Goal: Information Seeking & Learning: Learn about a topic

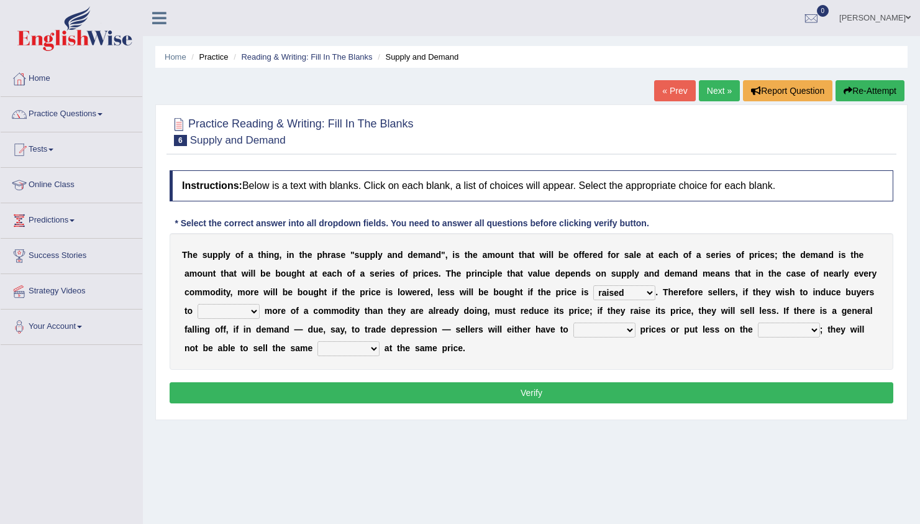
select select "raised"
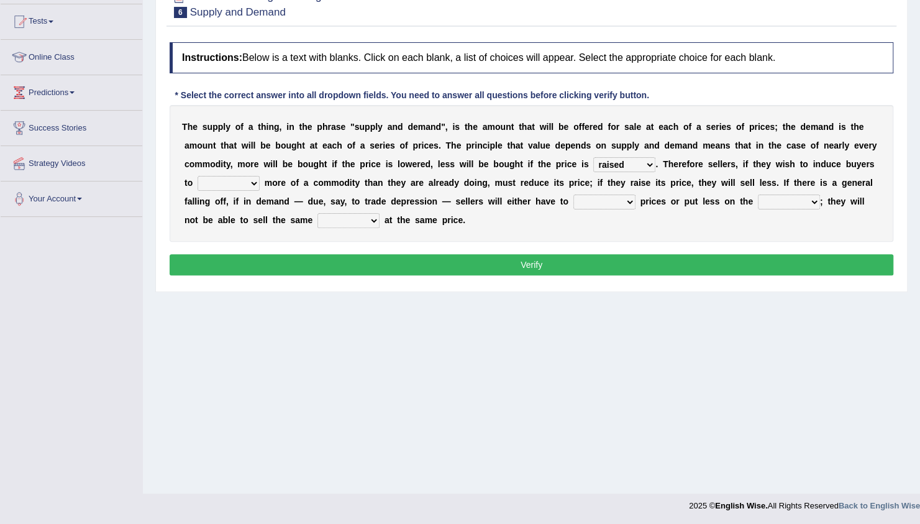
click at [421, 165] on b "e" at bounding box center [423, 164] width 5 height 10
click at [260, 176] on select "remove judge hide take" at bounding box center [229, 183] width 62 height 15
select select "take"
click at [260, 176] on select "remove judge hide take" at bounding box center [229, 183] width 62 height 15
click at [574, 208] on select "trade treat describe reduce" at bounding box center [605, 201] width 62 height 15
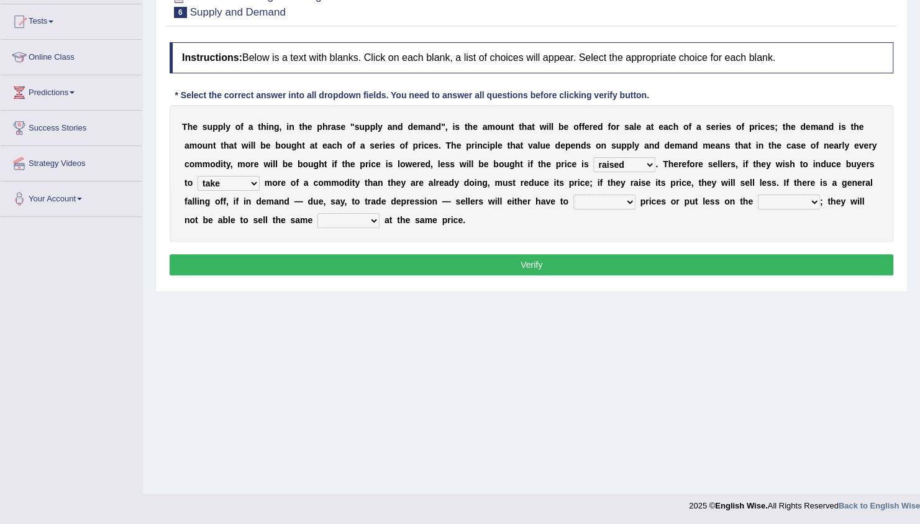
select select "reduce"
click at [574, 194] on select "trade treat describe reduce" at bounding box center [605, 201] width 62 height 15
click at [758, 201] on select "store way market panel" at bounding box center [789, 201] width 62 height 15
select select "market"
click at [758, 194] on select "store way market panel" at bounding box center [789, 201] width 62 height 15
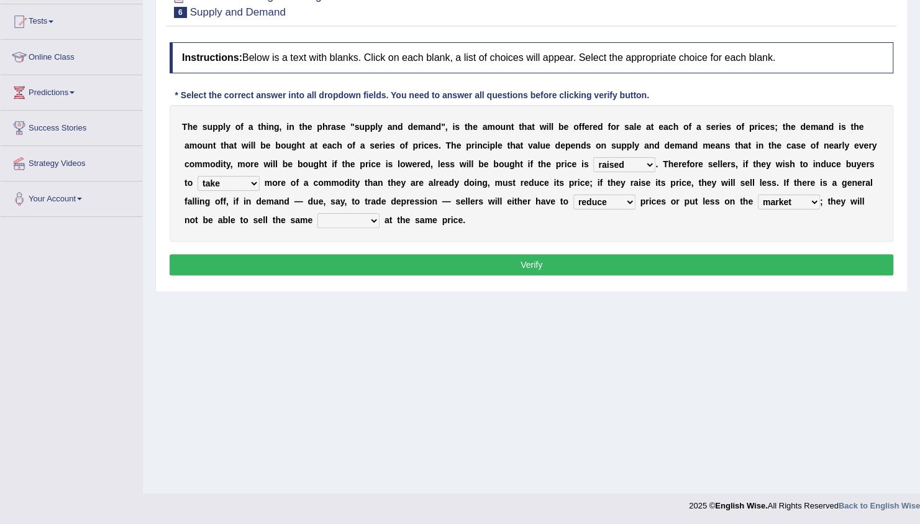
click at [380, 213] on select "quality patch amount deal" at bounding box center [349, 220] width 62 height 15
select select "quality"
click at [380, 213] on select "quality patch amount deal" at bounding box center [349, 220] width 62 height 15
click at [464, 268] on button "Verify" at bounding box center [532, 264] width 724 height 21
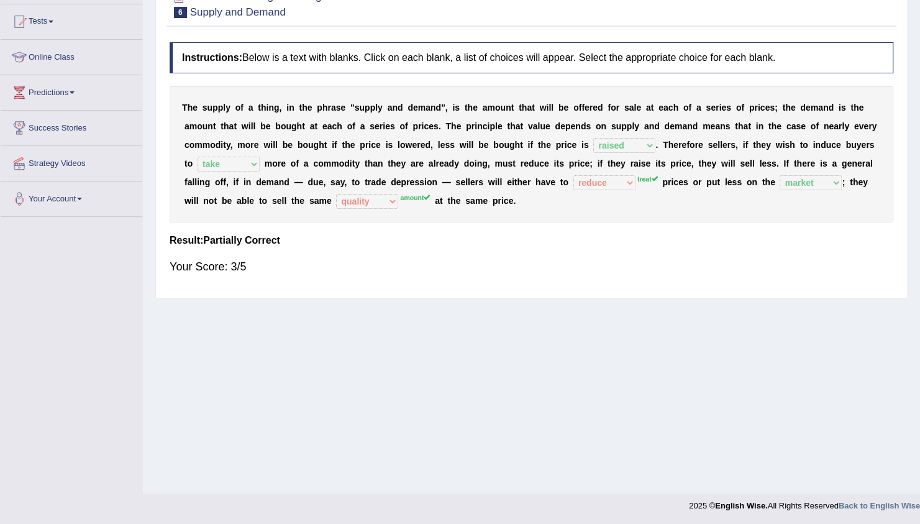
click at [669, 290] on div "Instructions: Below is a text with blanks. Click on each blank, a list of choic…" at bounding box center [532, 163] width 730 height 255
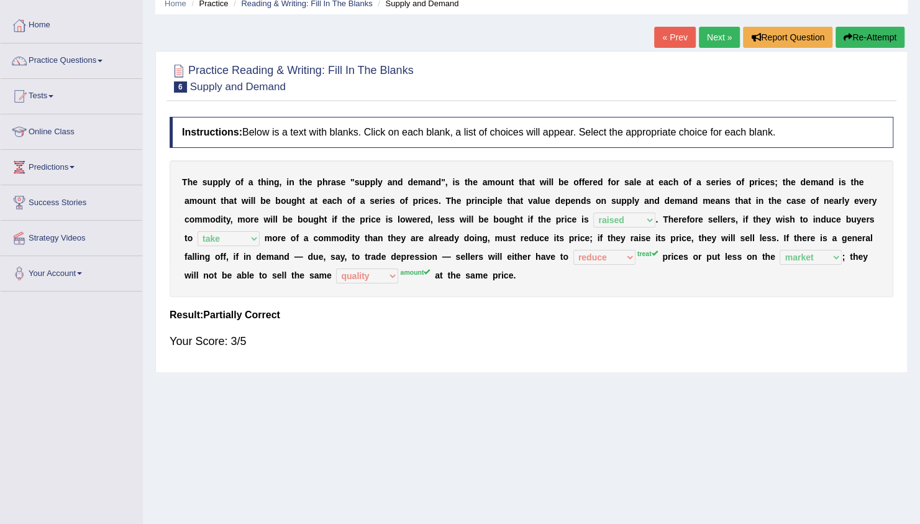
click at [669, 290] on div "Instructions: Below is a text with blanks. Click on each blank, a list of choic…" at bounding box center [532, 238] width 730 height 255
click at [669, 290] on div "T h e s u p p l y o f a t h i n g , i n t h e p h r a s e " s u p p l y a n d d…" at bounding box center [532, 228] width 724 height 137
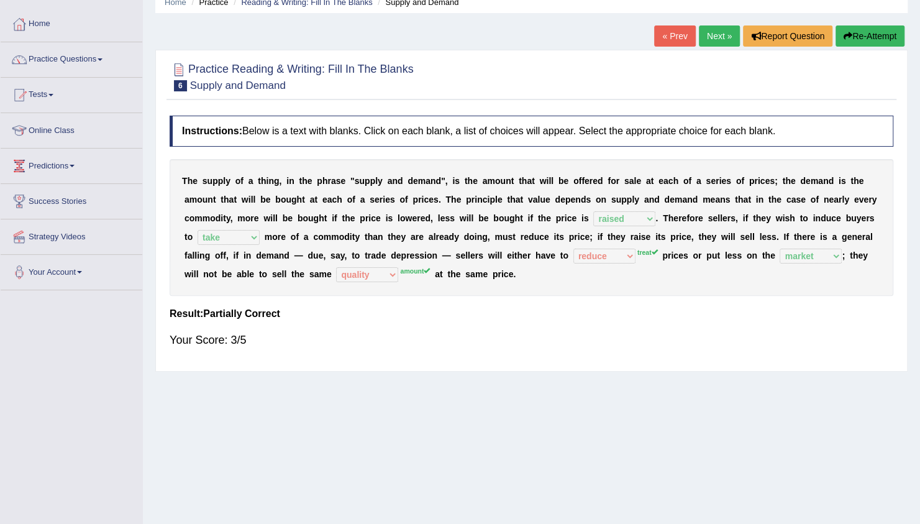
scroll to position [53, 0]
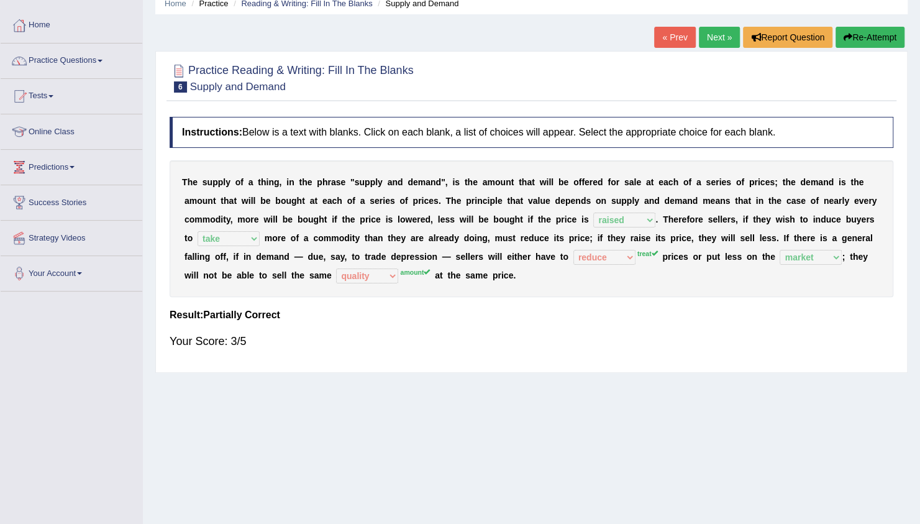
click at [716, 41] on link "Next »" at bounding box center [719, 37] width 41 height 21
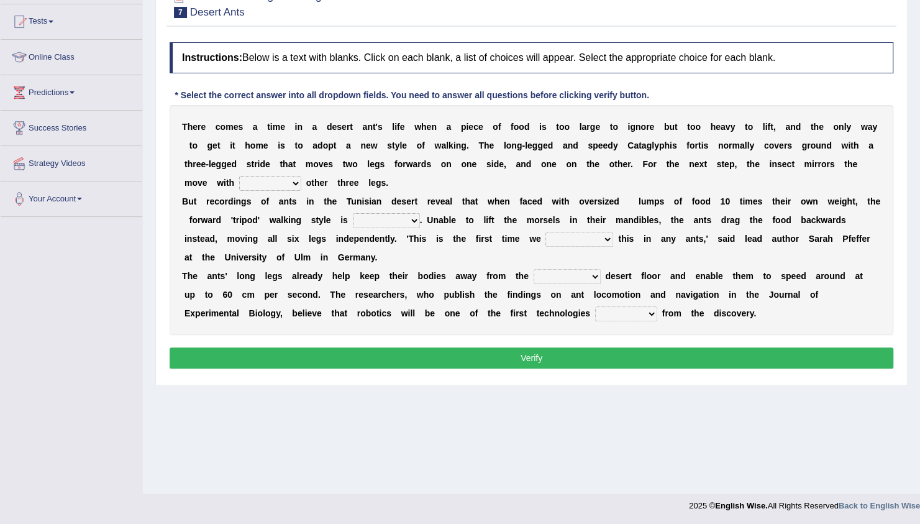
click at [301, 176] on select "her its there his" at bounding box center [270, 183] width 62 height 15
select select "its"
click at [301, 176] on select "her its there his" at bounding box center [270, 183] width 62 height 15
click at [353, 213] on select "abandoned abandon abandoning abandoned" at bounding box center [386, 220] width 67 height 15
select select "abandoned"
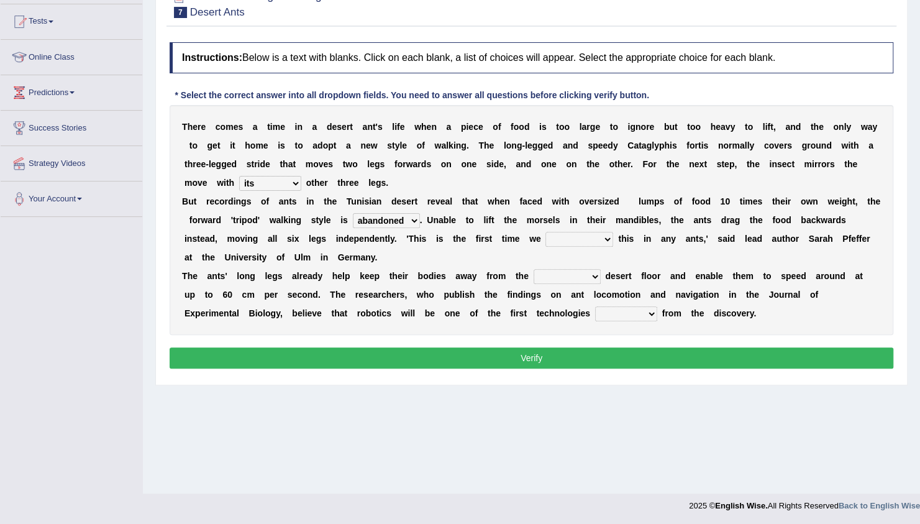
click at [353, 213] on select "abandoned abandon abandoning abandoned" at bounding box center [386, 220] width 67 height 15
click at [529, 251] on div "T h e r e c o m e s a t i m e i n a d e s e r t a n t ' s l i f e w h e n a p i…" at bounding box center [532, 220] width 724 height 230
click at [546, 241] on select "saw seen having seen have seen" at bounding box center [580, 239] width 68 height 15
select select "saw"
click at [546, 232] on select "saw seen having seen have seen" at bounding box center [580, 239] width 68 height 15
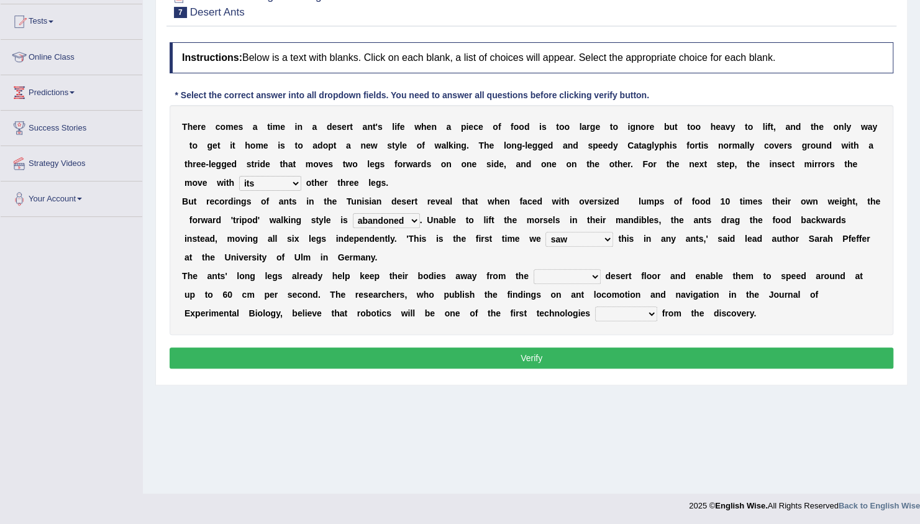
click at [556, 273] on select "emotional stuck unsensored scorching" at bounding box center [567, 276] width 67 height 15
select select "scorching"
click at [534, 269] on select "emotional stuck unsensored scorching" at bounding box center [567, 276] width 67 height 15
click at [595, 312] on select "benefited benefit to benefit benefits" at bounding box center [626, 313] width 62 height 15
select select "benefited"
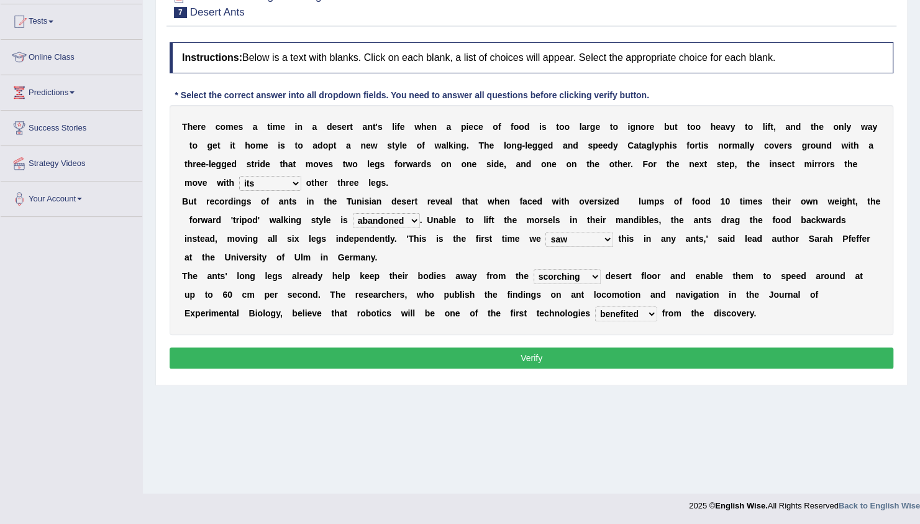
click at [595, 306] on select "benefited benefit to benefit benefits" at bounding box center [626, 313] width 62 height 15
click at [474, 355] on button "Verify" at bounding box center [532, 357] width 724 height 21
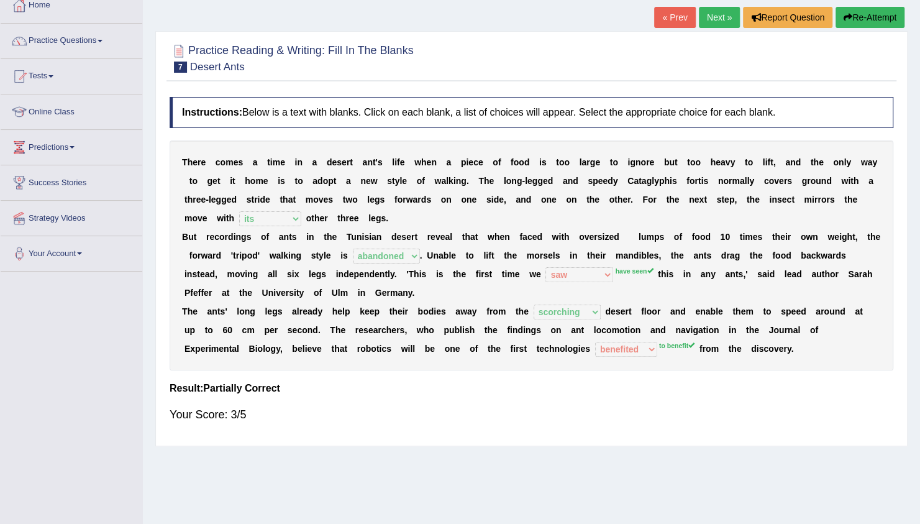
scroll to position [53, 0]
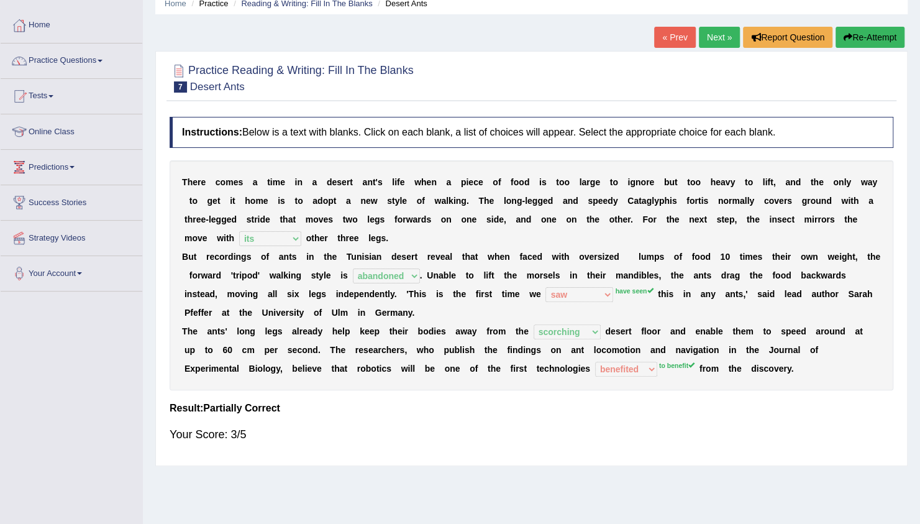
click at [717, 31] on link "Next »" at bounding box center [719, 37] width 41 height 21
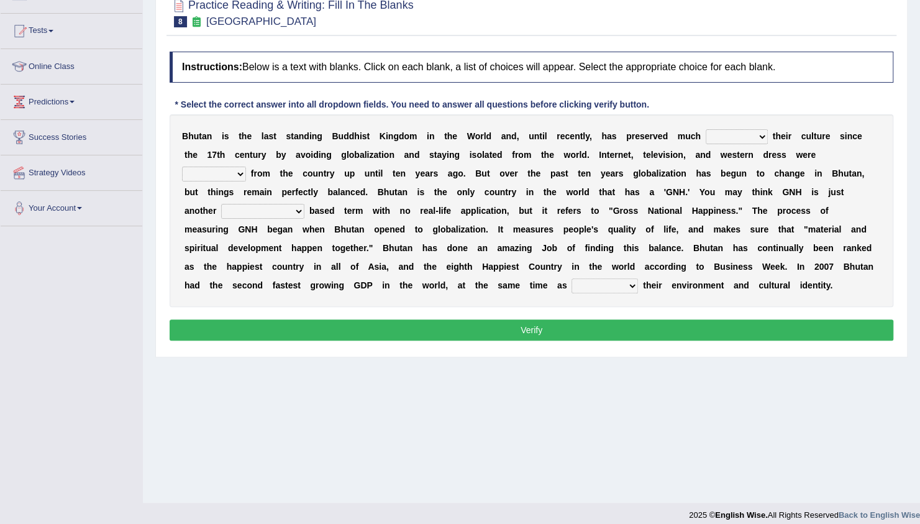
scroll to position [128, 0]
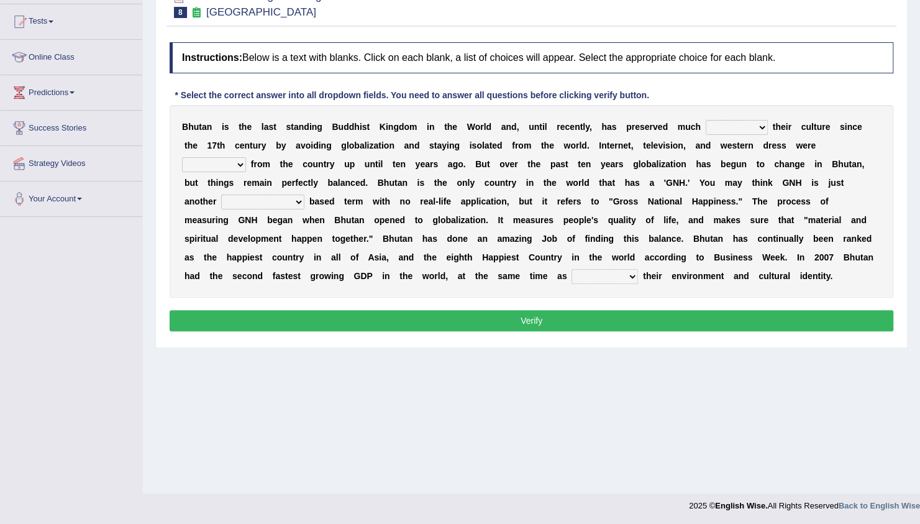
click at [706, 127] on select "of about to for" at bounding box center [737, 127] width 62 height 15
select select "of"
click at [706, 120] on select "of about to for" at bounding box center [737, 127] width 62 height 15
click at [246, 157] on select "summoned observed displayed banned" at bounding box center [214, 164] width 64 height 15
select select "displayed"
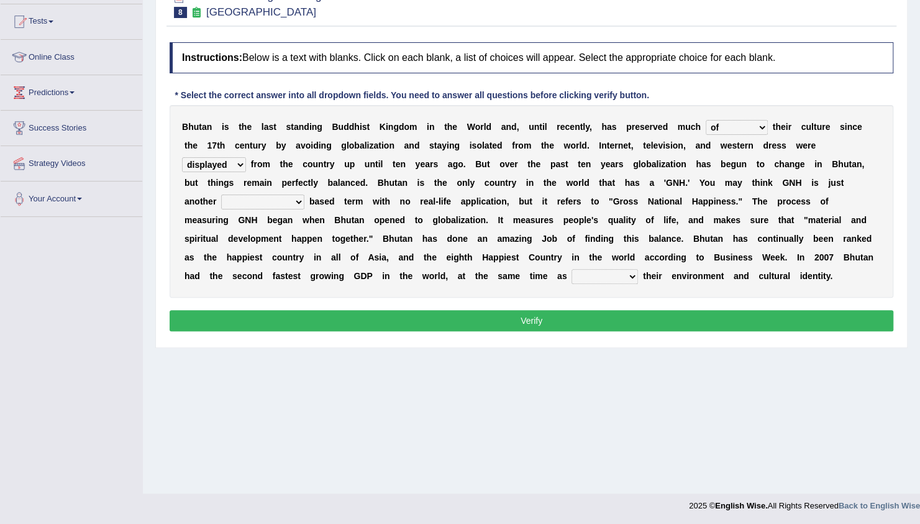
click at [246, 157] on select "summoned observed displayed banned" at bounding box center [214, 164] width 64 height 15
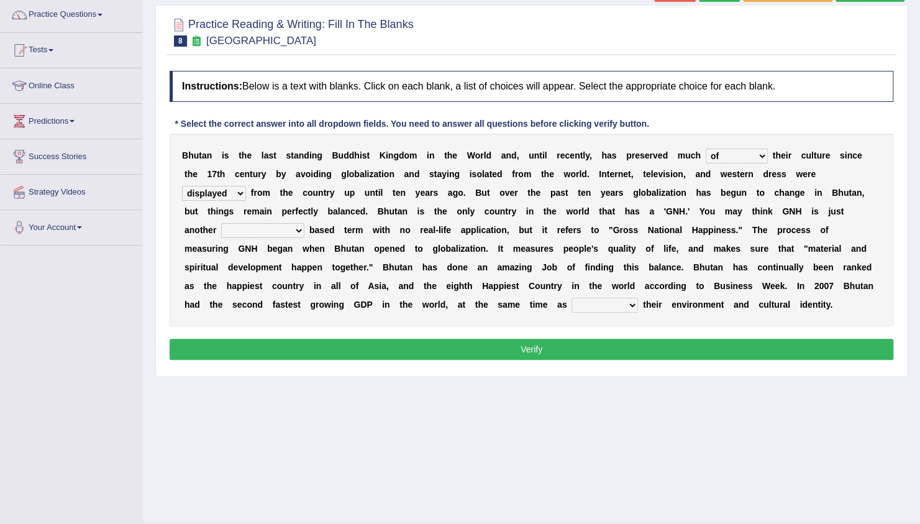
scroll to position [111, 0]
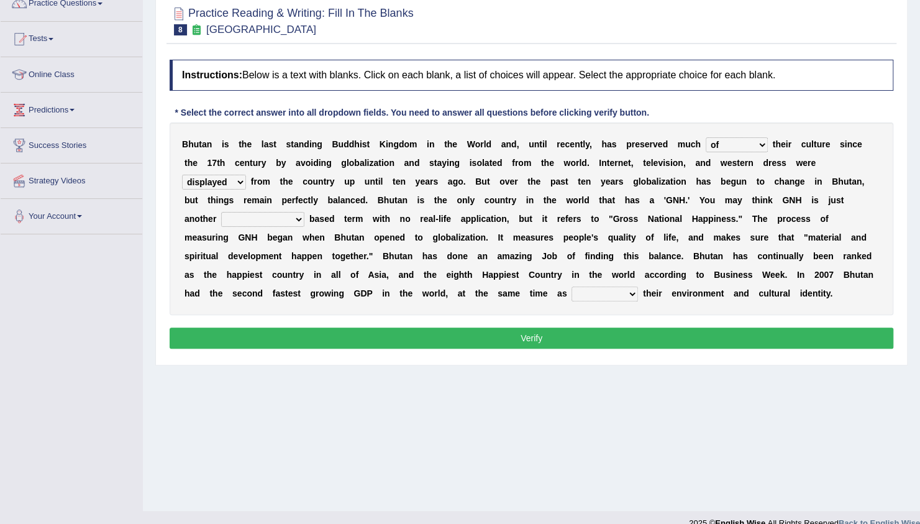
click at [478, 288] on b "t" at bounding box center [476, 293] width 3 height 10
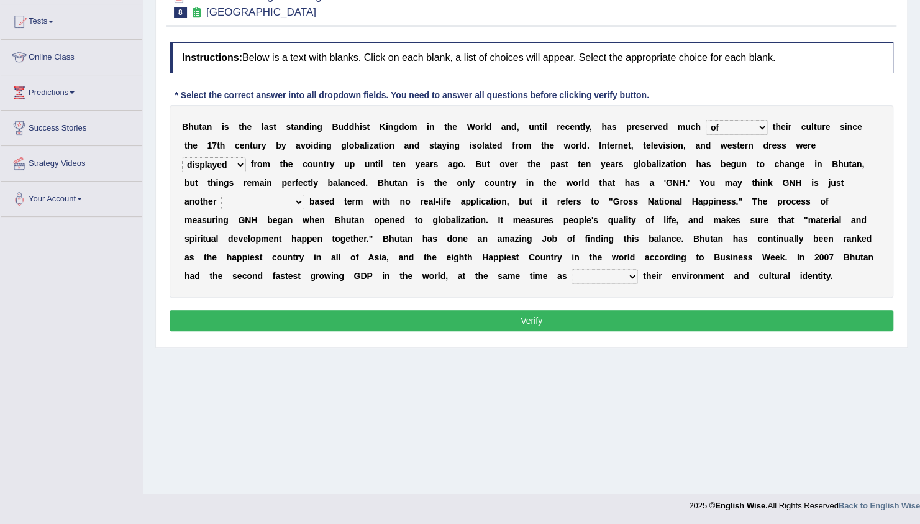
click at [304, 194] on select "statistically barely overwhelmingly roughly" at bounding box center [262, 201] width 83 height 15
select select "statistically"
click at [304, 194] on select "statistically barely overwhelmingly roughly" at bounding box center [262, 201] width 83 height 15
click at [638, 269] on select "demeaning intruding maintaining mourning" at bounding box center [605, 276] width 66 height 15
select select "maintaining"
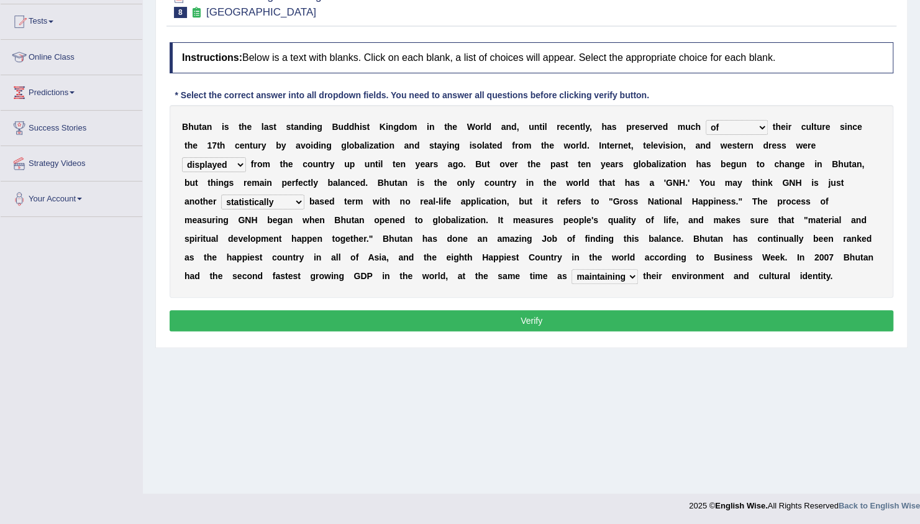
click at [638, 269] on select "demeaning intruding maintaining mourning" at bounding box center [605, 276] width 66 height 15
click at [820, 318] on button "Verify" at bounding box center [532, 320] width 724 height 21
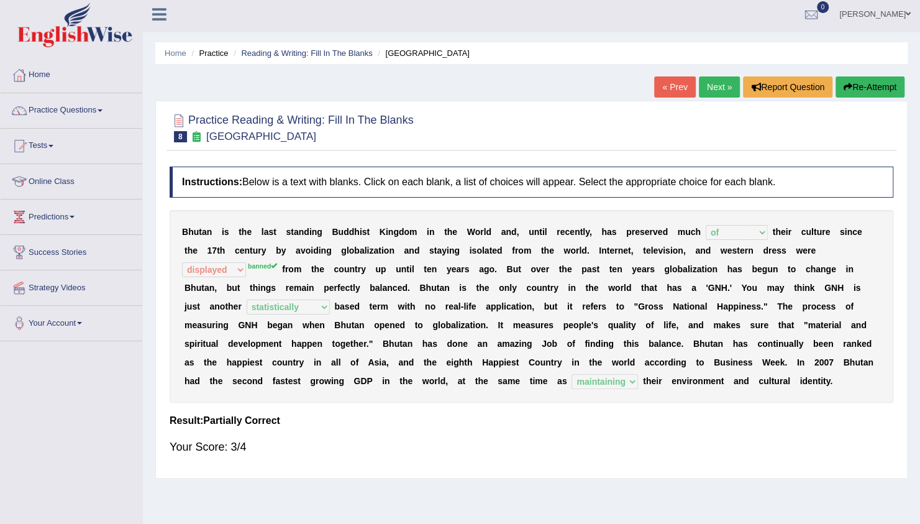
scroll to position [0, 0]
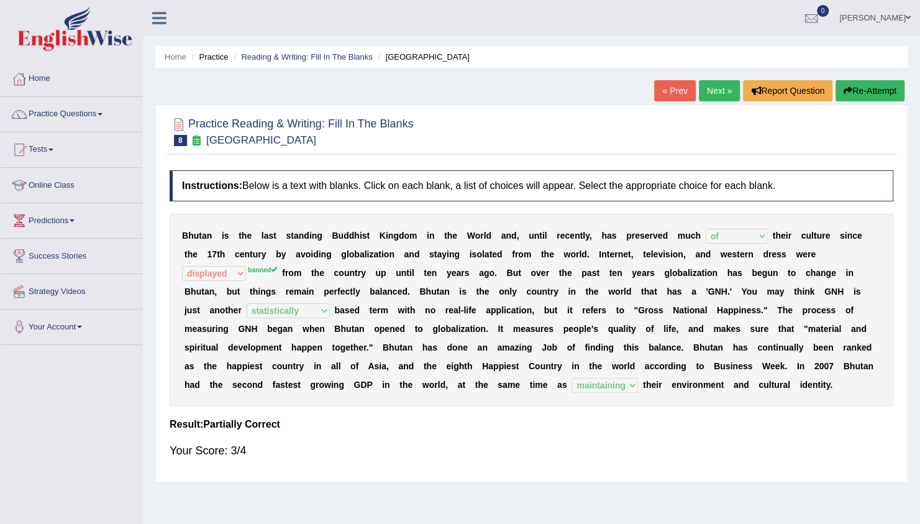
click at [703, 96] on link "Next »" at bounding box center [719, 90] width 41 height 21
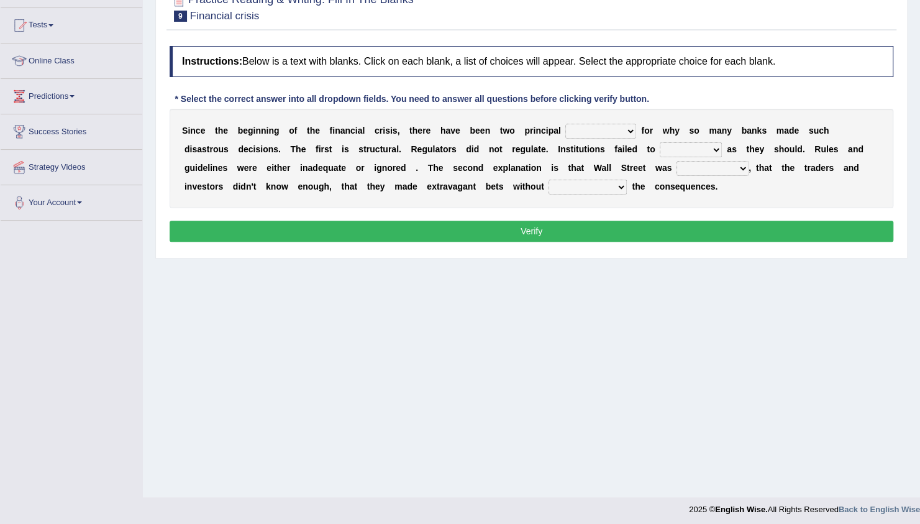
scroll to position [128, 0]
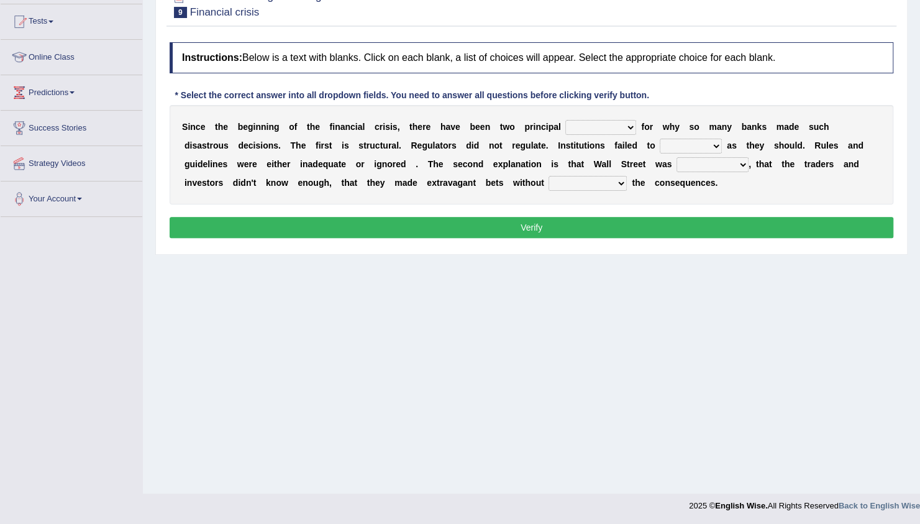
click at [315, 329] on div "Home Practice Reading & Writing: Fill In The Blanks Financial crisis « Prev Nex…" at bounding box center [531, 182] width 777 height 621
click at [574, 122] on select "explanations debates excuses examples" at bounding box center [600, 127] width 71 height 15
click at [565, 120] on select "explanations debates excuses examples" at bounding box center [600, 127] width 71 height 15
click at [669, 183] on div "S i n c e t h e b e g i n n i n g o f t h e f i n a n c i a l c r i s i s , t h…" at bounding box center [532, 154] width 724 height 99
click at [583, 126] on select "explanations debates excuses examples" at bounding box center [600, 127] width 71 height 15
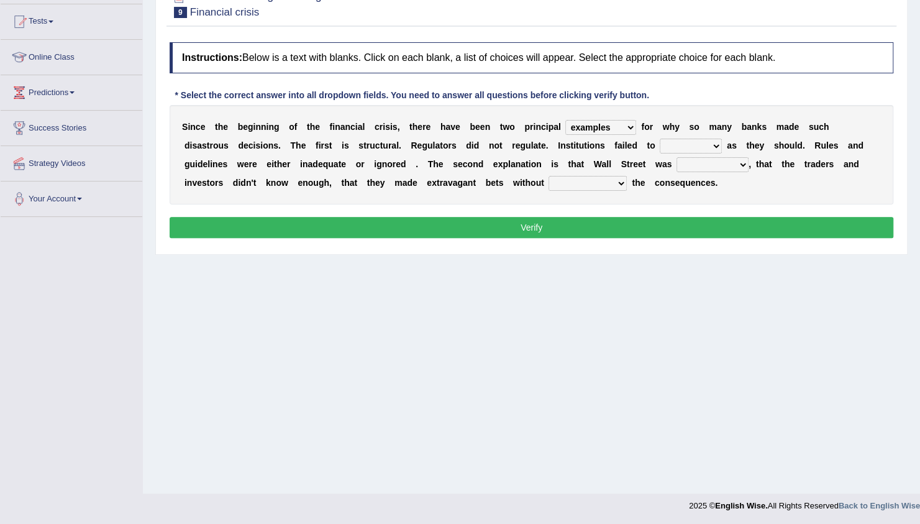
click at [565, 120] on select "explanations debates excuses examples" at bounding box center [600, 127] width 71 height 15
click at [565, 123] on select "explanations debates excuses examples" at bounding box center [600, 127] width 71 height 15
select select "explanations"
click at [565, 120] on select "explanations debates excuses examples" at bounding box center [600, 127] width 71 height 15
click at [462, 377] on div "Home Practice Reading & Writing: Fill In The Blanks Financial crisis « Prev Nex…" at bounding box center [531, 182] width 777 height 621
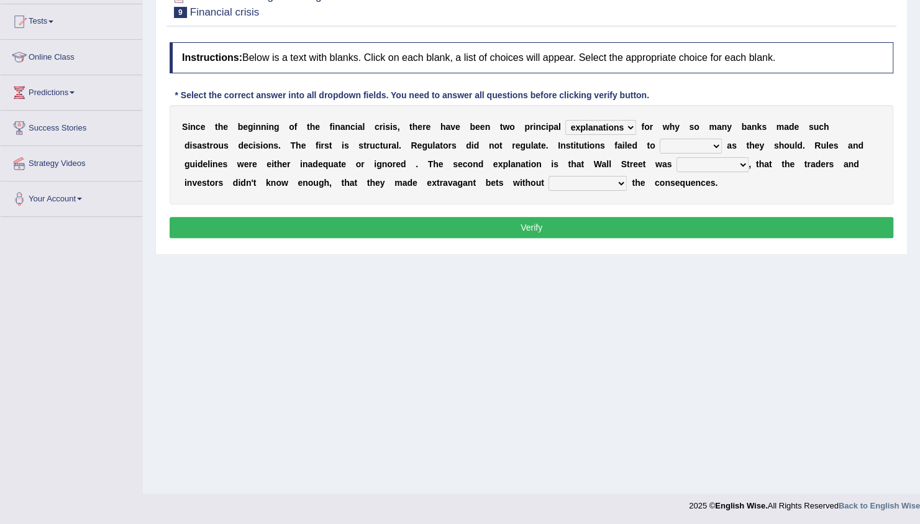
click at [660, 143] on select "function use stabilize maintain" at bounding box center [691, 146] width 62 height 15
select select "function"
click at [660, 139] on select "function use stabilize maintain" at bounding box center [691, 146] width 62 height 15
click at [677, 163] on select "rough rampant incompetent irresponsible" at bounding box center [713, 164] width 72 height 15
select select "irresponsible"
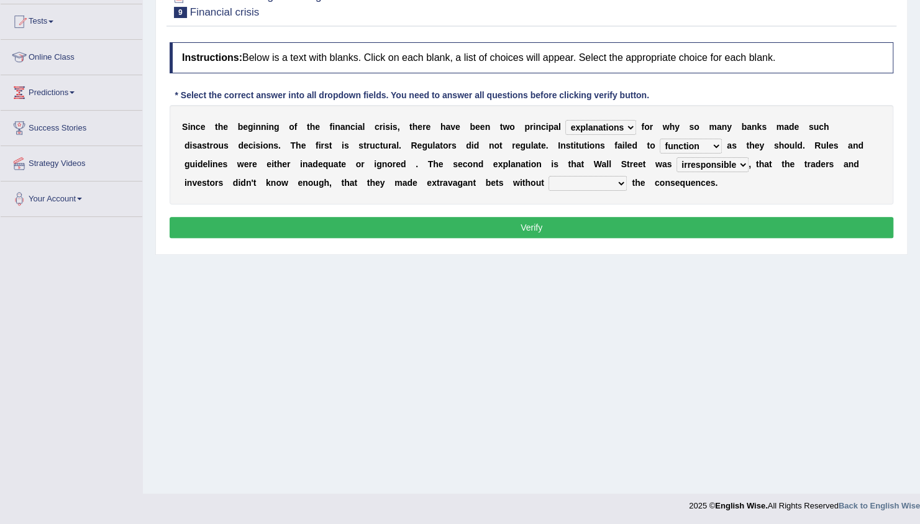
click at [677, 157] on select "rough rampant incompetent irresponsible" at bounding box center [713, 164] width 72 height 15
click at [549, 183] on select "counting understanding correcting valuing" at bounding box center [588, 183] width 78 height 15
click at [549, 176] on select "counting understanding correcting valuing" at bounding box center [588, 183] width 78 height 15
click at [549, 185] on select "counting understanding correcting valuing" at bounding box center [588, 183] width 78 height 15
select select "understanding"
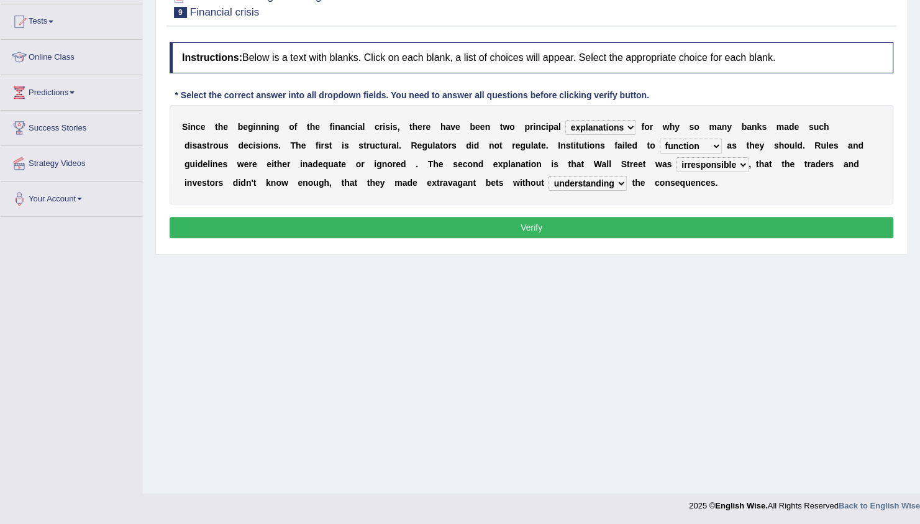
click at [549, 176] on select "counting understanding correcting valuing" at bounding box center [588, 183] width 78 height 15
click at [463, 220] on button "Verify" at bounding box center [532, 227] width 724 height 21
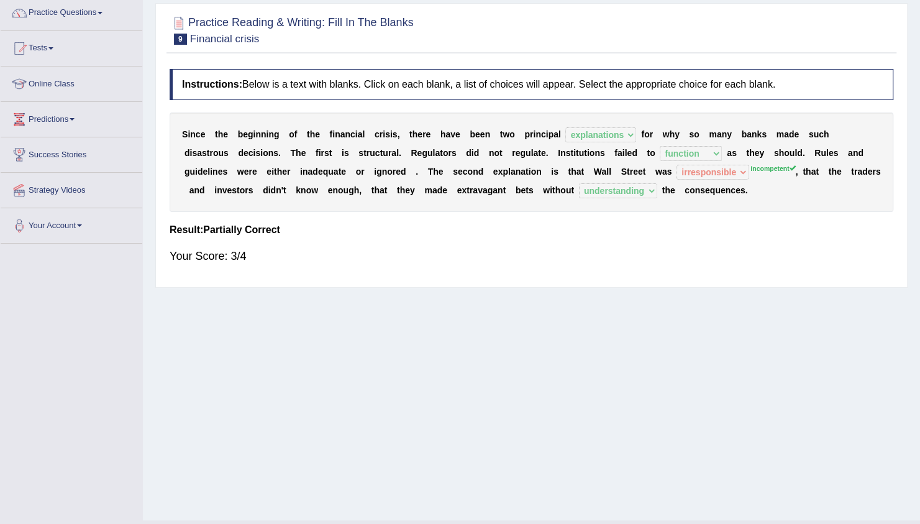
scroll to position [78, 0]
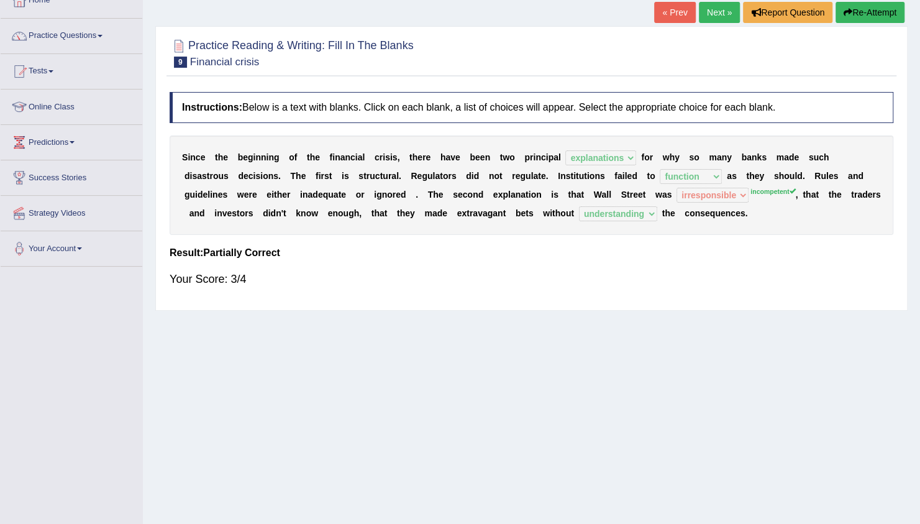
click at [713, 9] on link "Next »" at bounding box center [719, 12] width 41 height 21
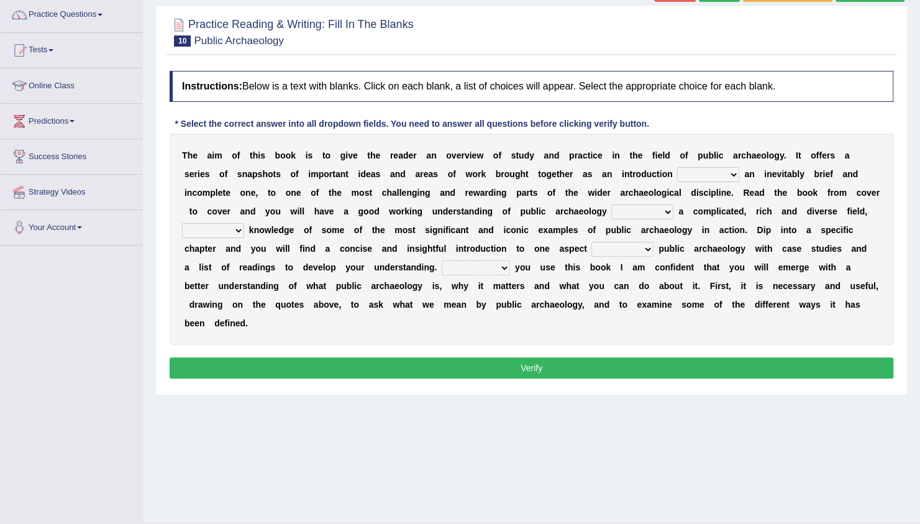
click at [697, 137] on div "T h e a i m o f t h i s b o o k i s t o g i v e t h e r e a d e r a n o v e r v…" at bounding box center [532, 239] width 724 height 211
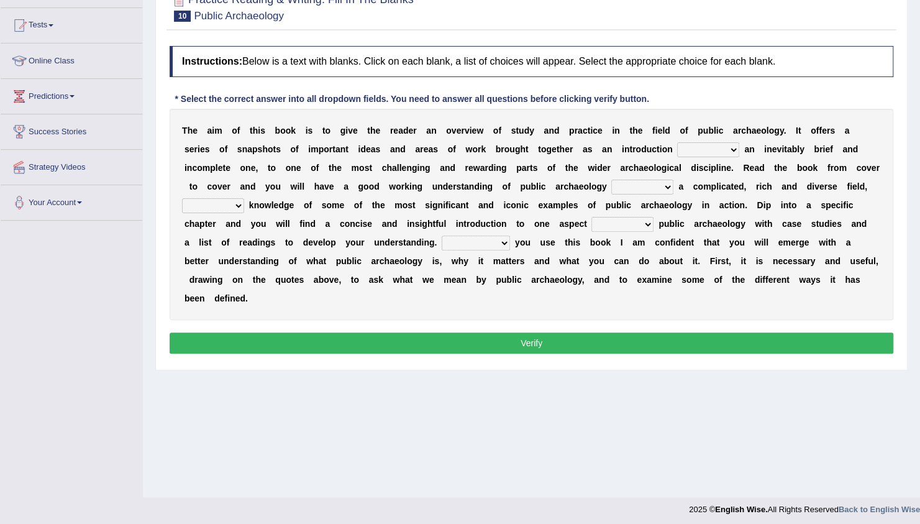
scroll to position [128, 0]
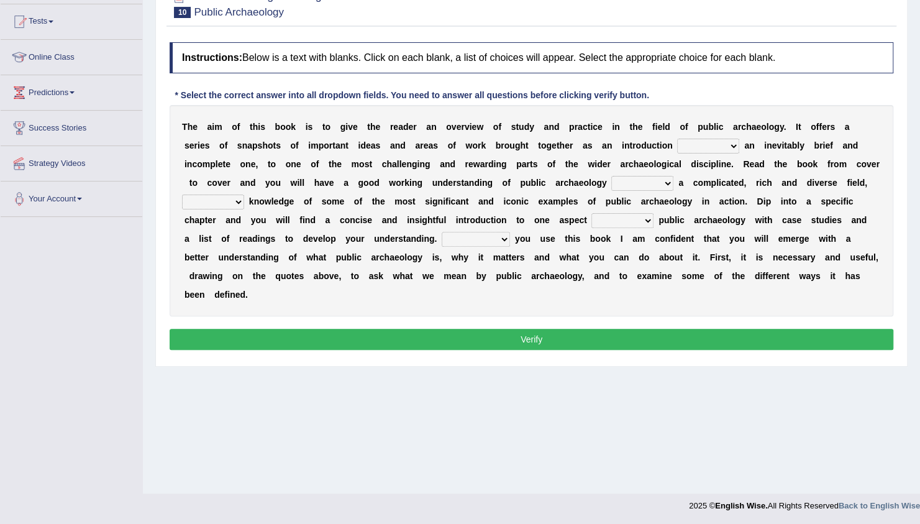
click at [677, 142] on select "because albeit unless despite" at bounding box center [708, 146] width 62 height 15
click at [473, 245] on div "T h e a i m o f t h i s b o o k i s t o g i v e t h e r e a d e r a n o v e r v…" at bounding box center [532, 210] width 724 height 211
click at [677, 150] on select "because albeit unless despite" at bounding box center [708, 146] width 62 height 15
select select "albeit"
click at [677, 139] on select "because albeit unless despite" at bounding box center [708, 146] width 62 height 15
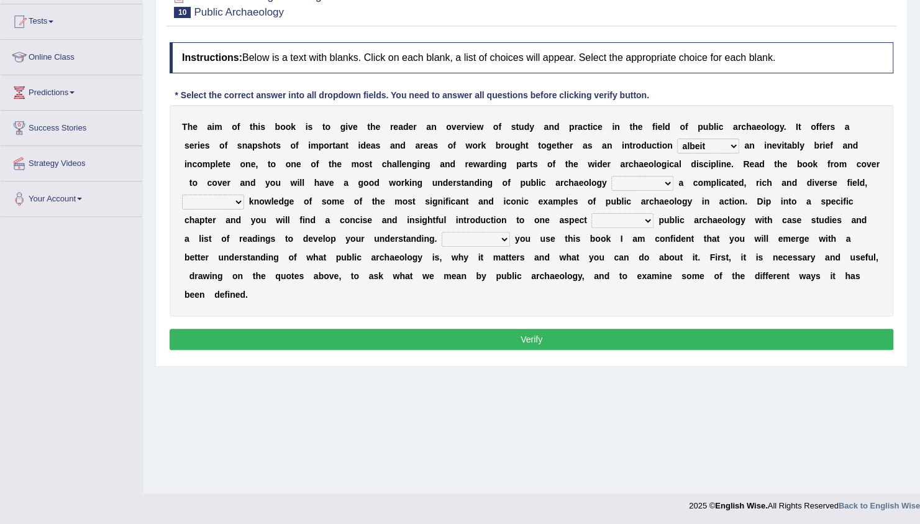
click at [611, 181] on select "for along with as" at bounding box center [642, 183] width 62 height 15
select select "for"
click at [611, 176] on select "for along with as" at bounding box center [642, 183] width 62 height 15
click at [721, 190] on div "T h e a i m o f t h i s b o o k i s t o g i v e t h e r e a d e r a n o v e r v…" at bounding box center [532, 210] width 724 height 211
click at [715, 190] on div "T h e a i m o f t h i s b o o k i s t o g i v e t h e r e a d e r a n o v e r v…" at bounding box center [532, 210] width 724 height 211
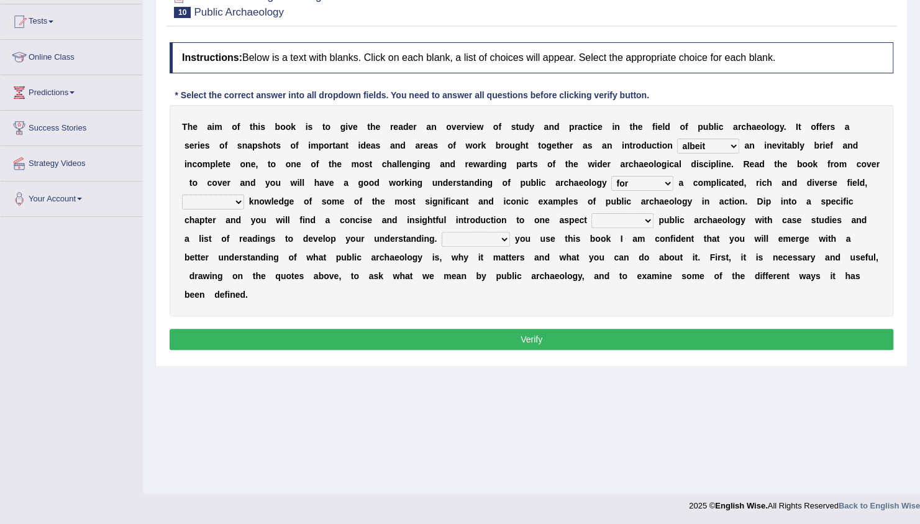
click at [711, 190] on div "T h e a i m o f t h i s b o o k i s t o g i v e t h e r e a d e r a n o v e r v…" at bounding box center [532, 210] width 724 height 211
click at [244, 194] on select "despite of whatever as well as as though" at bounding box center [213, 201] width 62 height 15
select select "as well as"
click at [244, 194] on select "despite of whatever as well as as though" at bounding box center [213, 201] width 62 height 15
click at [592, 223] on select "in on by of" at bounding box center [623, 220] width 62 height 15
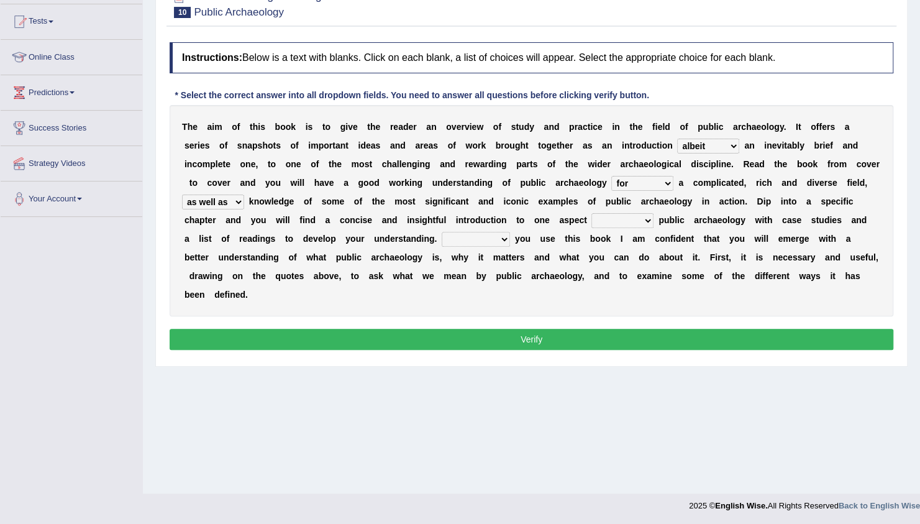
select select "in"
click at [592, 213] on select "in on by of" at bounding box center [623, 220] width 62 height 15
click at [442, 241] on select "Even That However Considering" at bounding box center [476, 239] width 68 height 15
select select "However"
click at [442, 232] on select "Even That However Considering" at bounding box center [476, 239] width 68 height 15
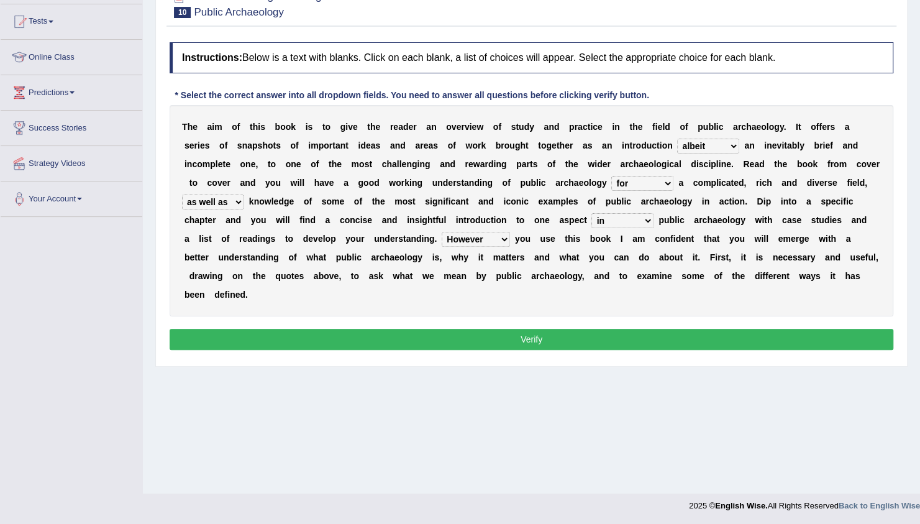
click at [426, 329] on button "Verify" at bounding box center [532, 339] width 724 height 21
